Goal: Transaction & Acquisition: Purchase product/service

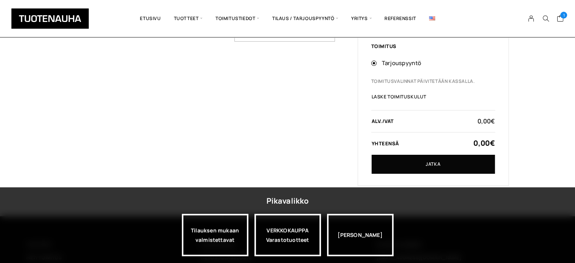
scroll to position [176, 0]
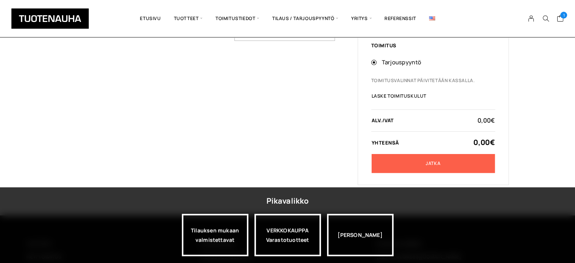
click at [443, 159] on link "Jatka" at bounding box center [433, 163] width 123 height 19
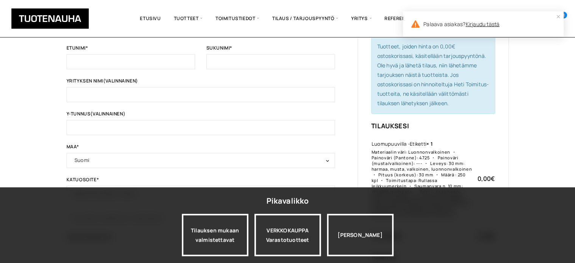
scroll to position [38, 0]
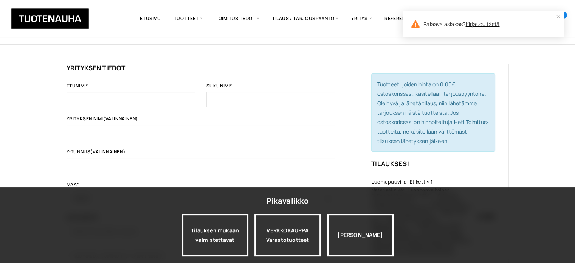
click at [143, 106] on input "Etunimi *" at bounding box center [131, 99] width 129 height 15
type input "Mari Hannele"
type input "Röytiö"
type input "ByM Design"
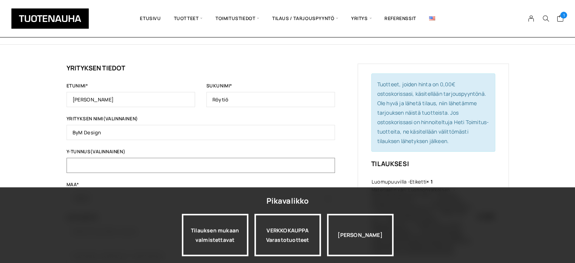
type input "ByM Design"
type input "Linnunrata 11"
type input "Hämeenlinna"
type input "13100"
type input "+358407239366"
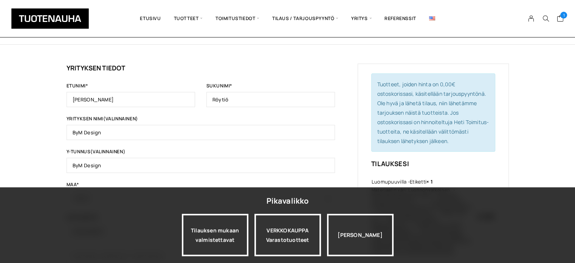
type input "info@bymdesign.fi"
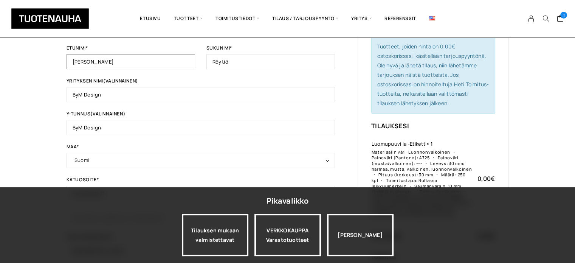
scroll to position [113, 0]
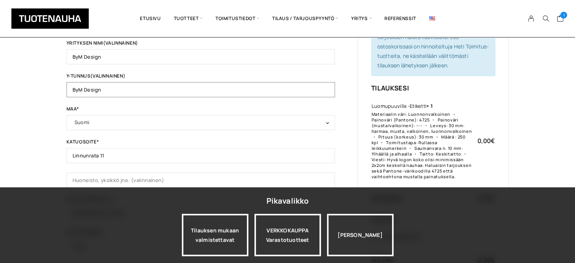
drag, startPoint x: 120, startPoint y: 89, endPoint x: 58, endPoint y: 85, distance: 62.6
click at [57, 85] on div "Tilauksen tiedot Jos olet ostanut tästä kaupasta aiemmin, kirjoita tietosi alla…" at bounding box center [287, 194] width 575 height 511
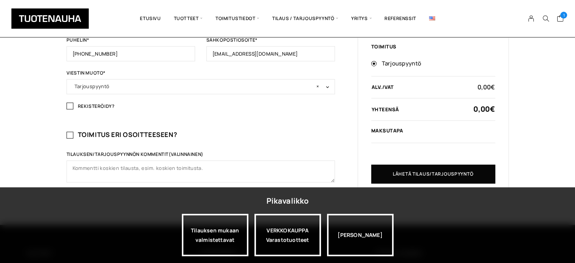
scroll to position [340, 0]
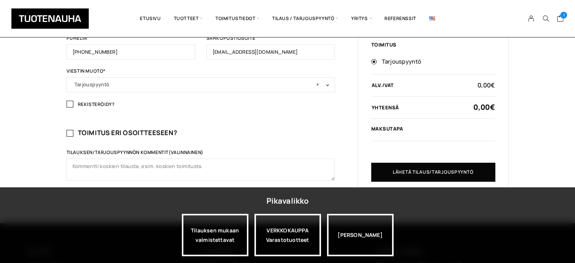
click at [203, 84] on span "× Tarjouspyyntö" at bounding box center [201, 84] width 253 height 11
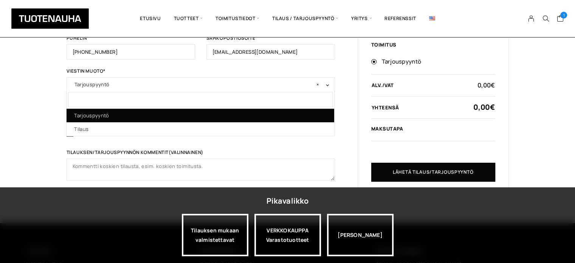
click at [203, 84] on span "× Tarjouspyyntö" at bounding box center [201, 84] width 253 height 11
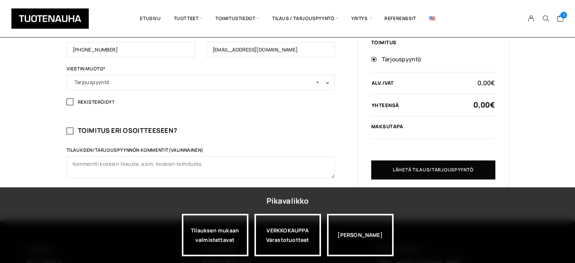
scroll to position [303, 0]
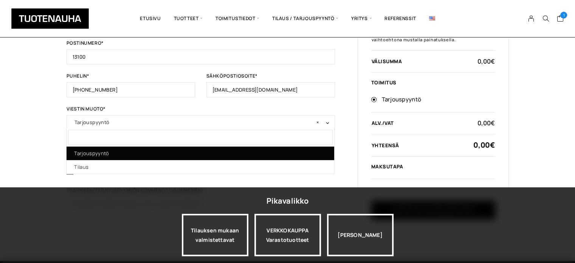
click at [221, 119] on span "× Tarjouspyyntö" at bounding box center [201, 122] width 253 height 11
click at [221, 120] on span "× Tarjouspyyntö" at bounding box center [201, 122] width 253 height 11
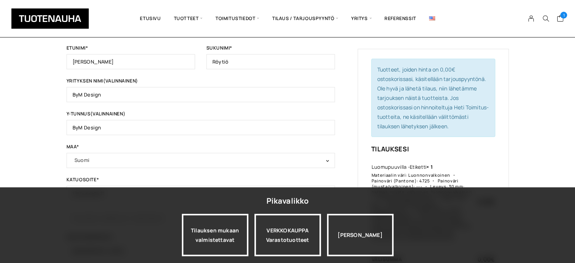
scroll to position [38, 0]
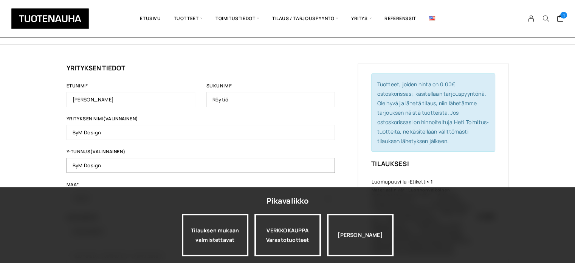
drag, startPoint x: 126, startPoint y: 163, endPoint x: 46, endPoint y: 161, distance: 79.5
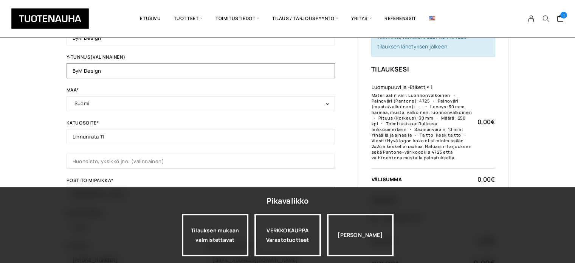
scroll to position [143, 0]
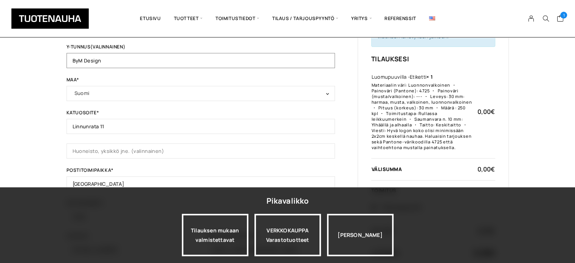
paste input "2077977-9"
type input "2077977-9"
click at [30, 95] on div "Tilauksen tiedot Jos olet ostanut tästä kaupasta aiemmin, kirjoita tietosi alla…" at bounding box center [287, 165] width 575 height 511
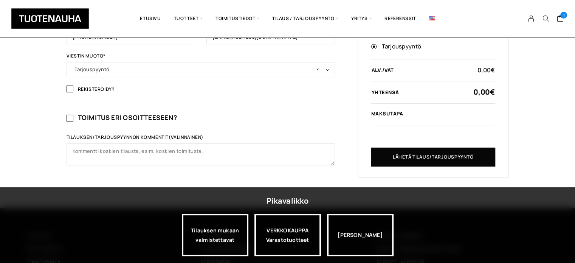
scroll to position [378, 0]
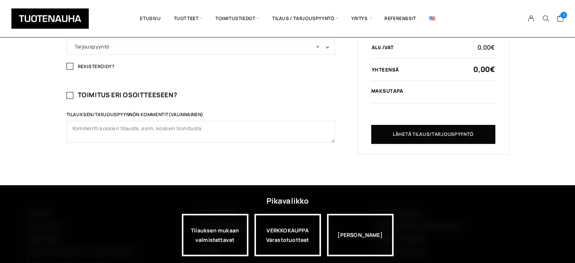
click at [72, 65] on input "Rekisteröidy?" at bounding box center [70, 66] width 7 height 7
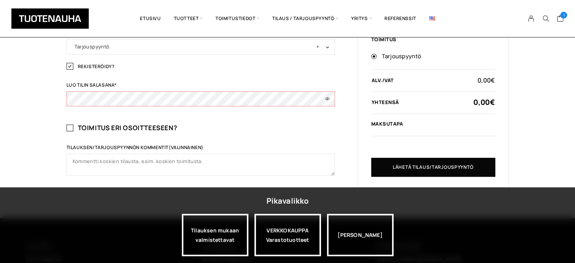
click at [70, 66] on input "Rekisteröidy?" at bounding box center [70, 66] width 7 height 7
checkbox input "false"
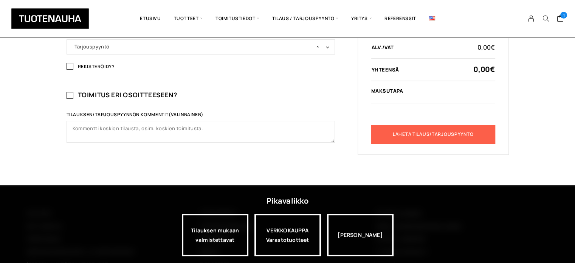
click at [420, 136] on button "Lähetä tilaus/tarjouspyyntö" at bounding box center [433, 134] width 124 height 19
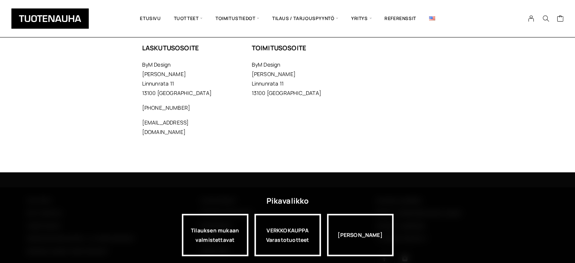
scroll to position [391, 0]
